Goal: Information Seeking & Learning: Learn about a topic

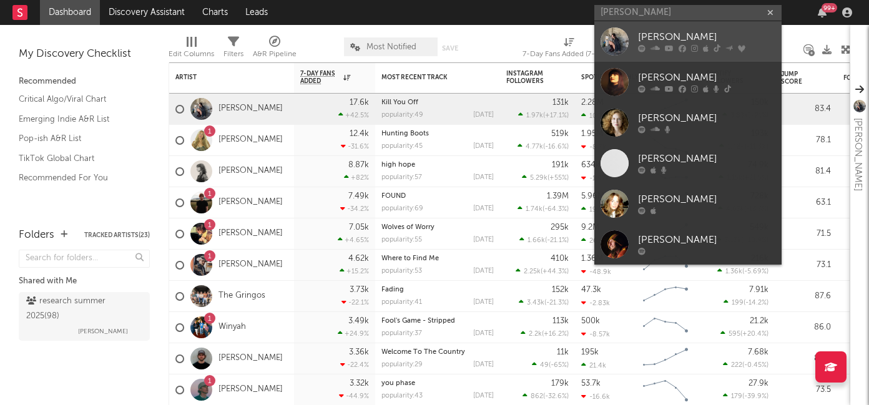
type input "[PERSON_NAME]"
click at [676, 39] on div "[PERSON_NAME]" at bounding box center [706, 37] width 137 height 15
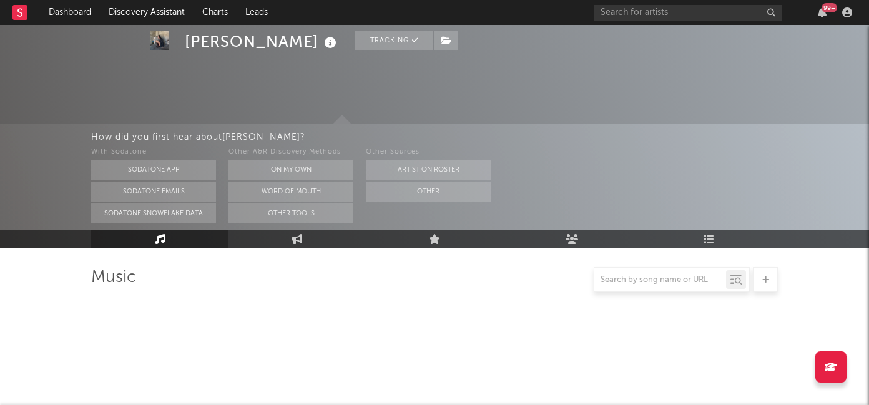
scroll to position [156, 0]
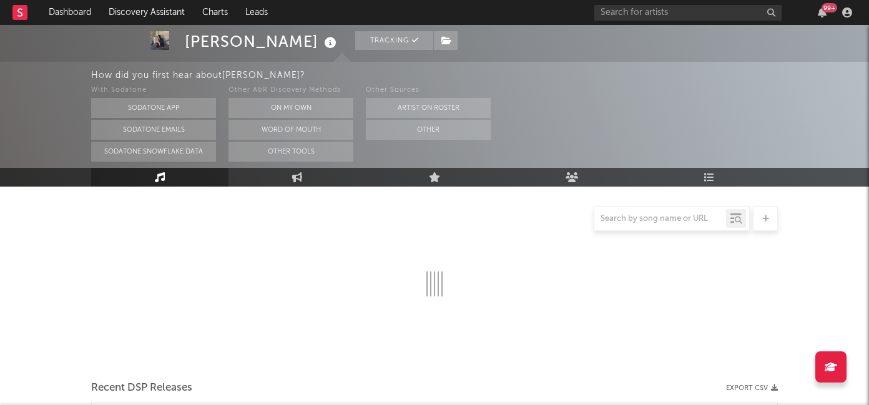
select select "6m"
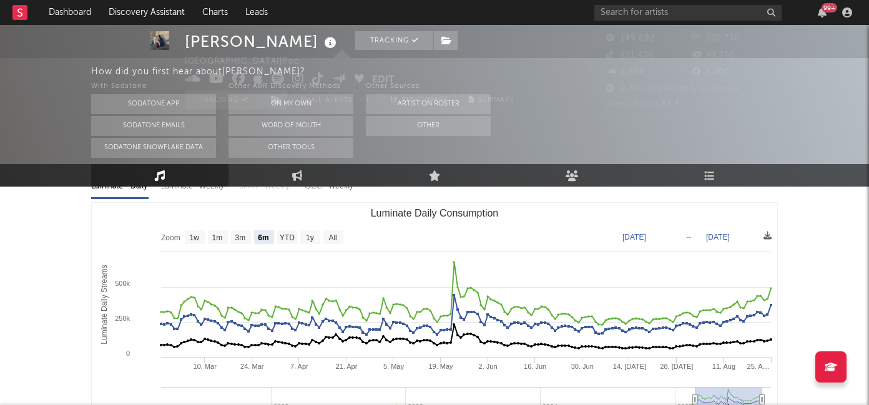
scroll to position [0, 0]
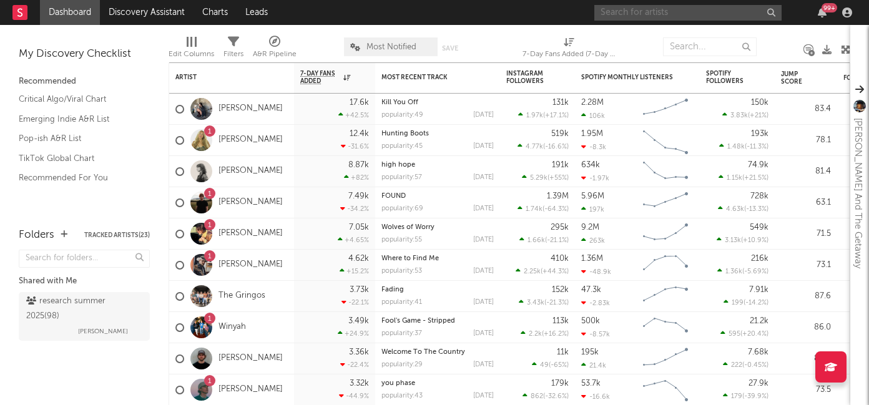
click at [694, 14] on input "text" at bounding box center [687, 13] width 187 height 16
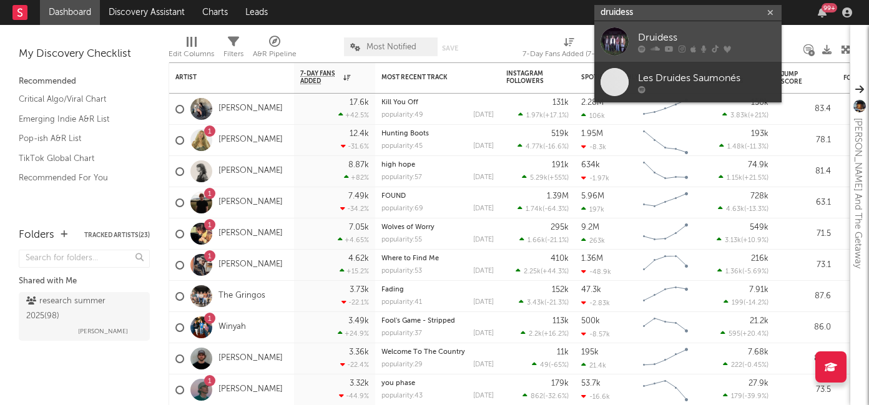
type input "druidess"
click at [697, 49] on div at bounding box center [706, 48] width 137 height 7
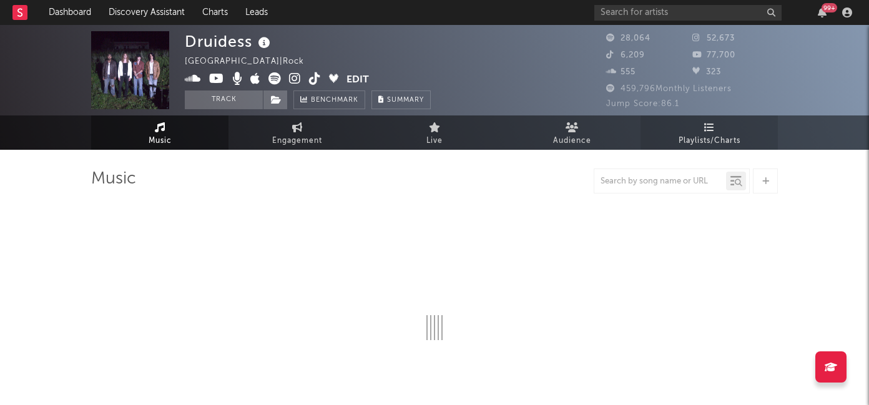
select select "6m"
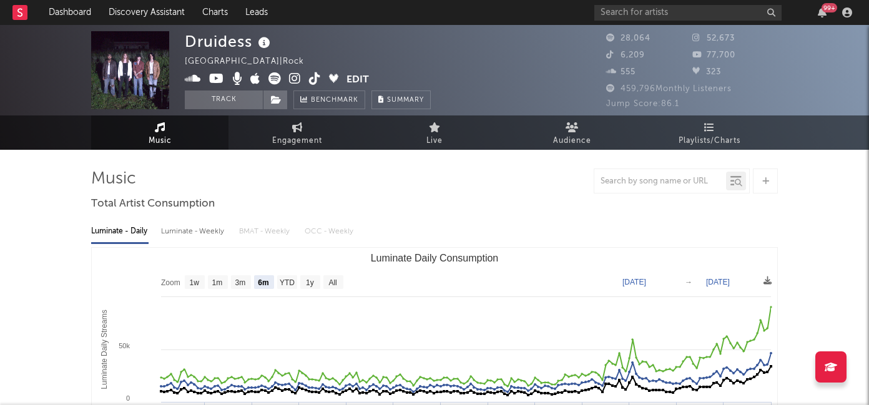
click at [312, 83] on icon at bounding box center [315, 78] width 12 height 12
click at [312, 80] on icon at bounding box center [315, 78] width 12 height 12
click at [560, 87] on div "Druidess United States | Rock Edit Track Benchmark Summary" at bounding box center [388, 70] width 406 height 78
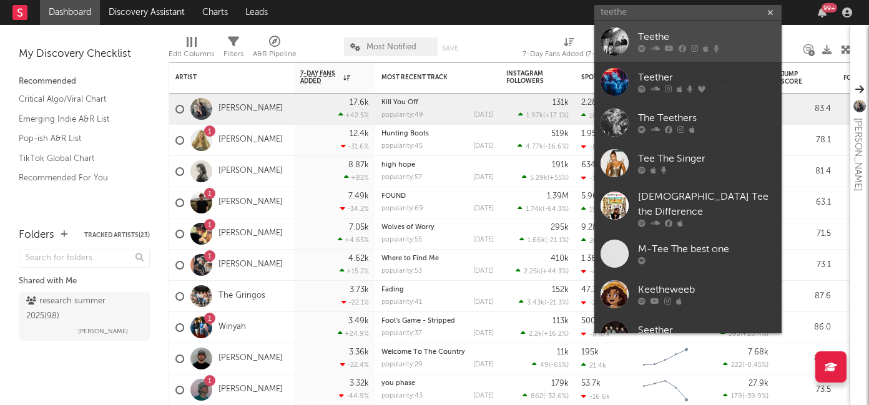
type input "teethe"
click at [656, 39] on div "Teethe" at bounding box center [706, 37] width 137 height 15
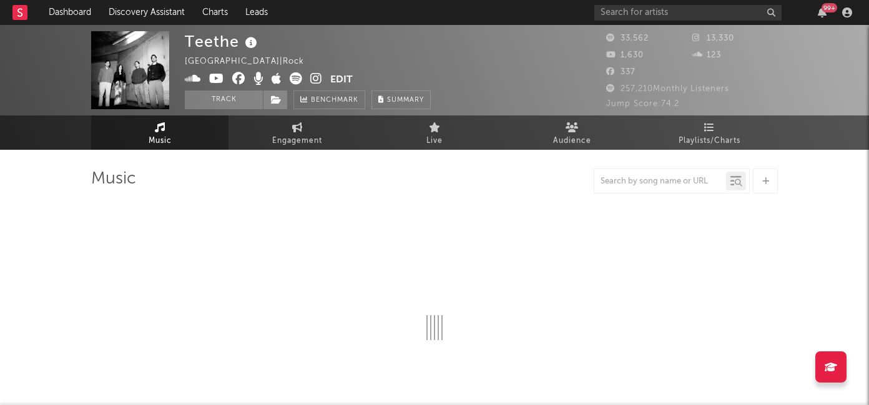
select select "6m"
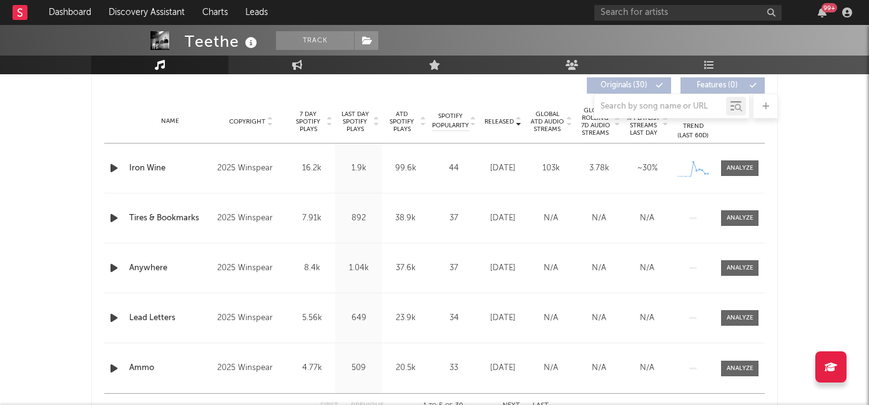
scroll to position [481, 0]
